Goal: Task Accomplishment & Management: Manage account settings

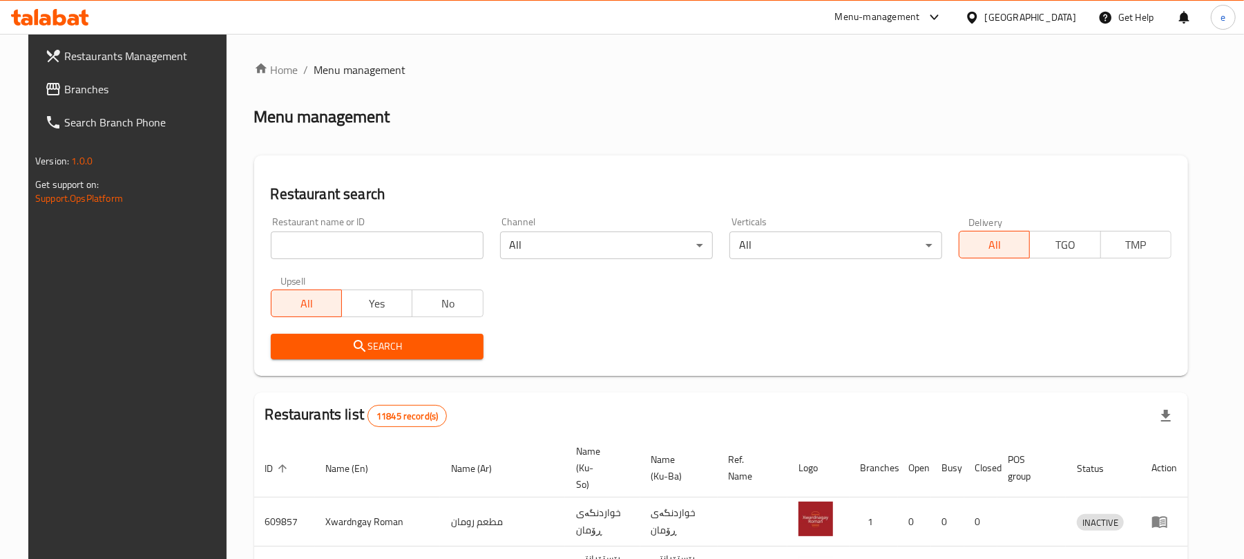
click at [390, 252] on input "search" at bounding box center [377, 245] width 213 height 28
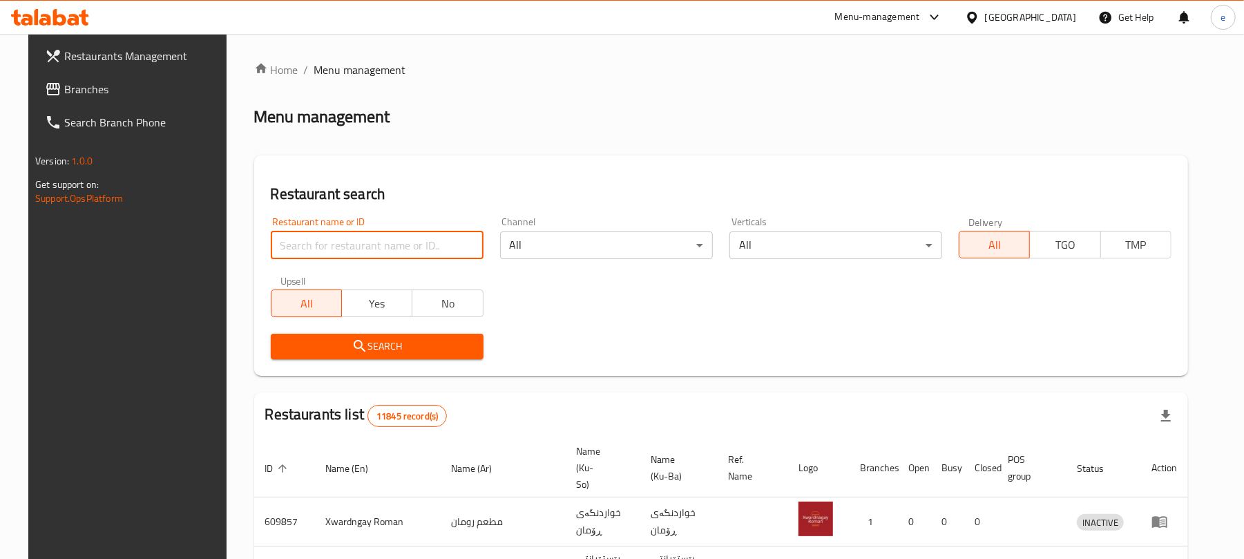
paste input "667742"
type input "667742"
click button "Search" at bounding box center [377, 347] width 213 height 26
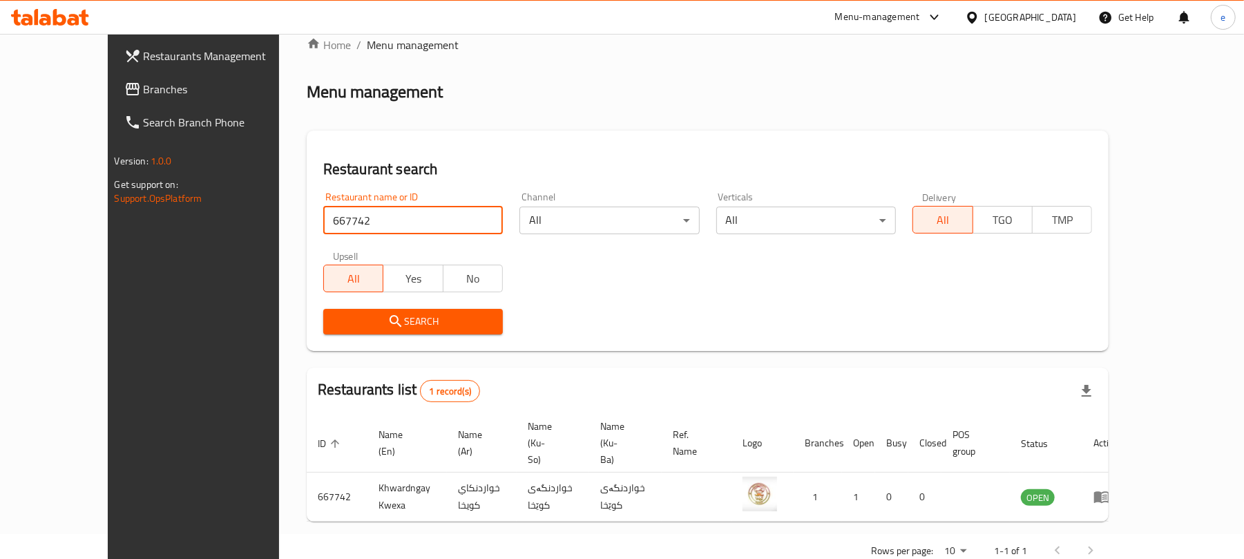
scroll to position [31, 0]
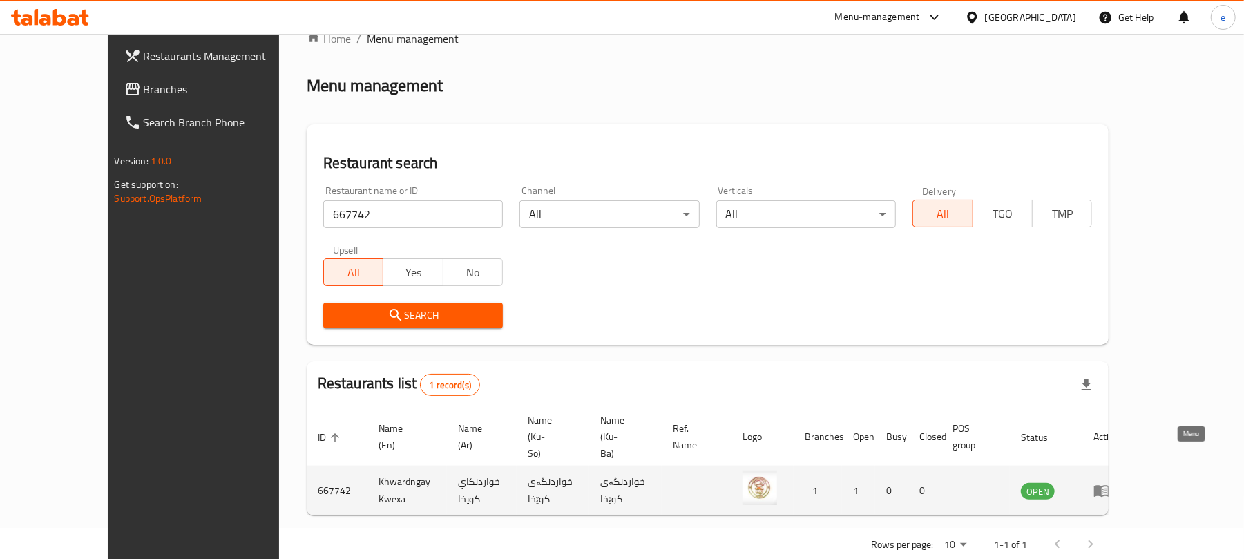
click at [1107, 488] on icon "enhanced table" at bounding box center [1104, 491] width 5 height 6
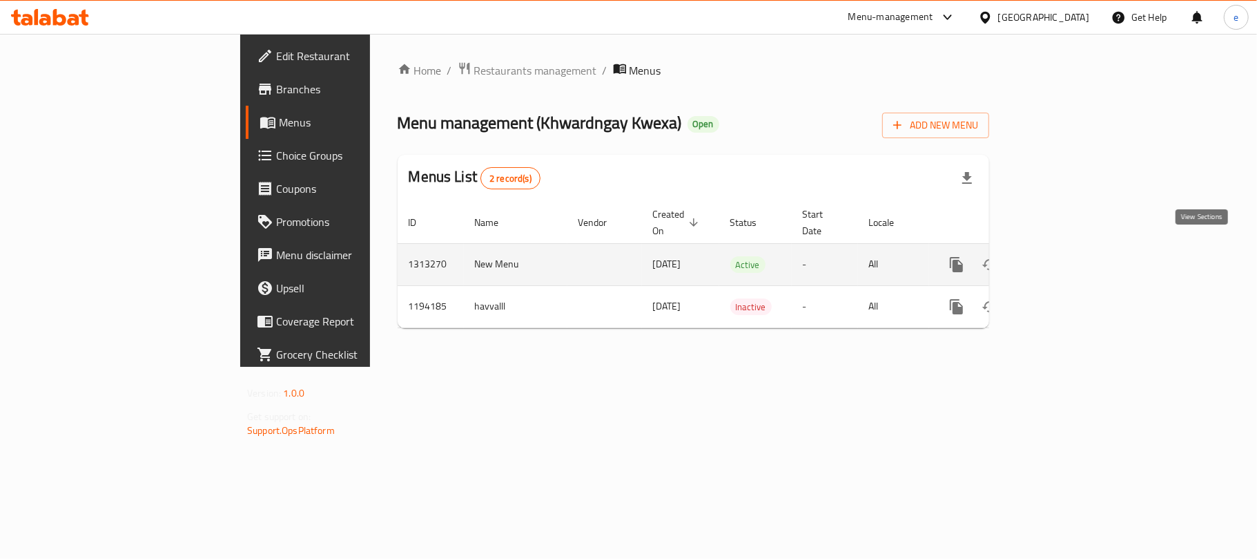
click at [1063, 258] on icon "enhanced table" at bounding box center [1056, 264] width 12 height 12
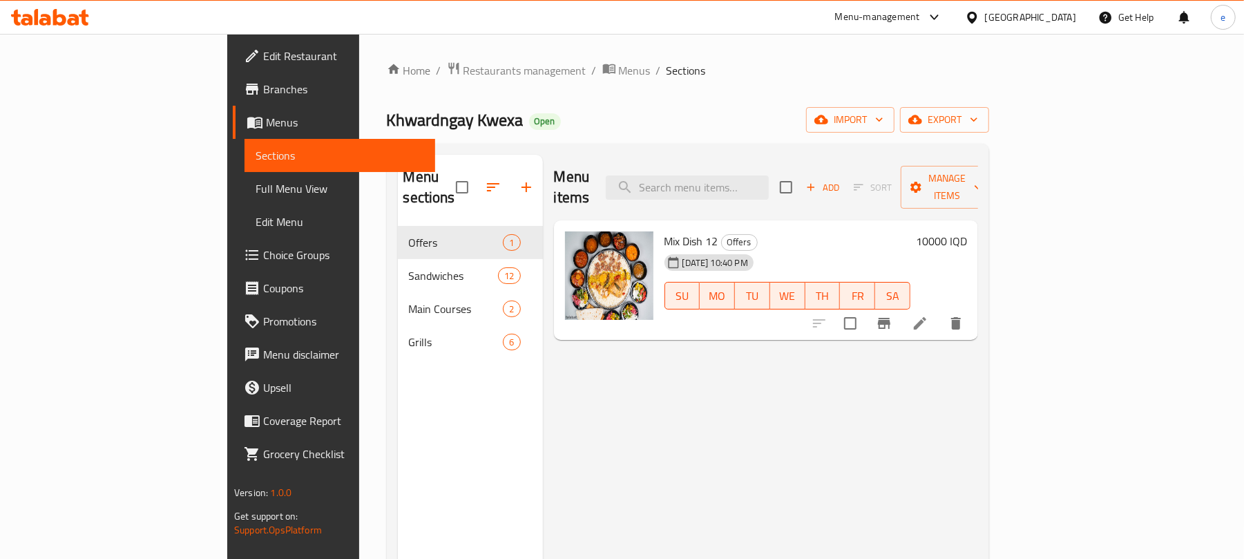
click at [263, 51] on span "Edit Restaurant" at bounding box center [343, 56] width 161 height 17
